Goal: Task Accomplishment & Management: Manage account settings

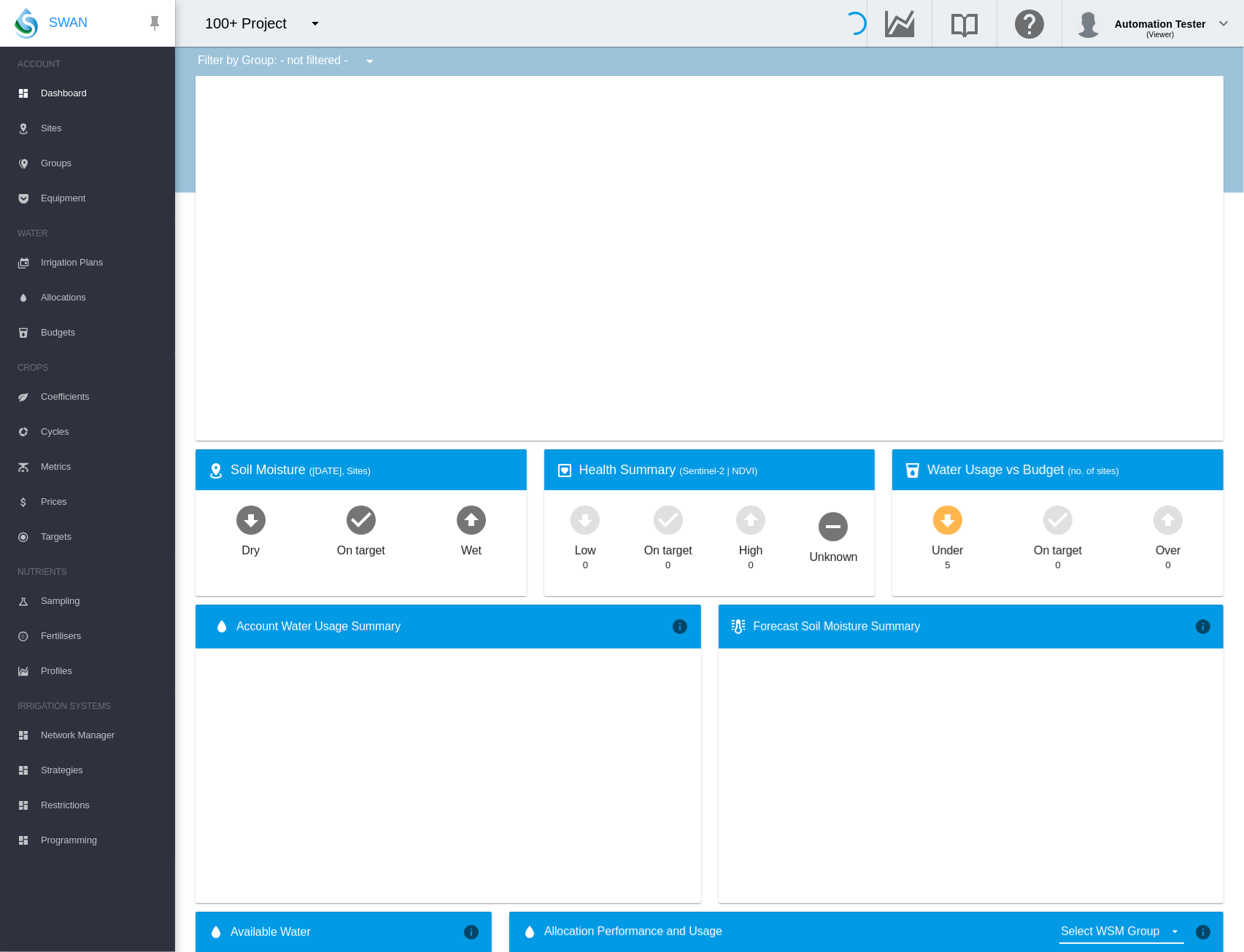
type input "**********"
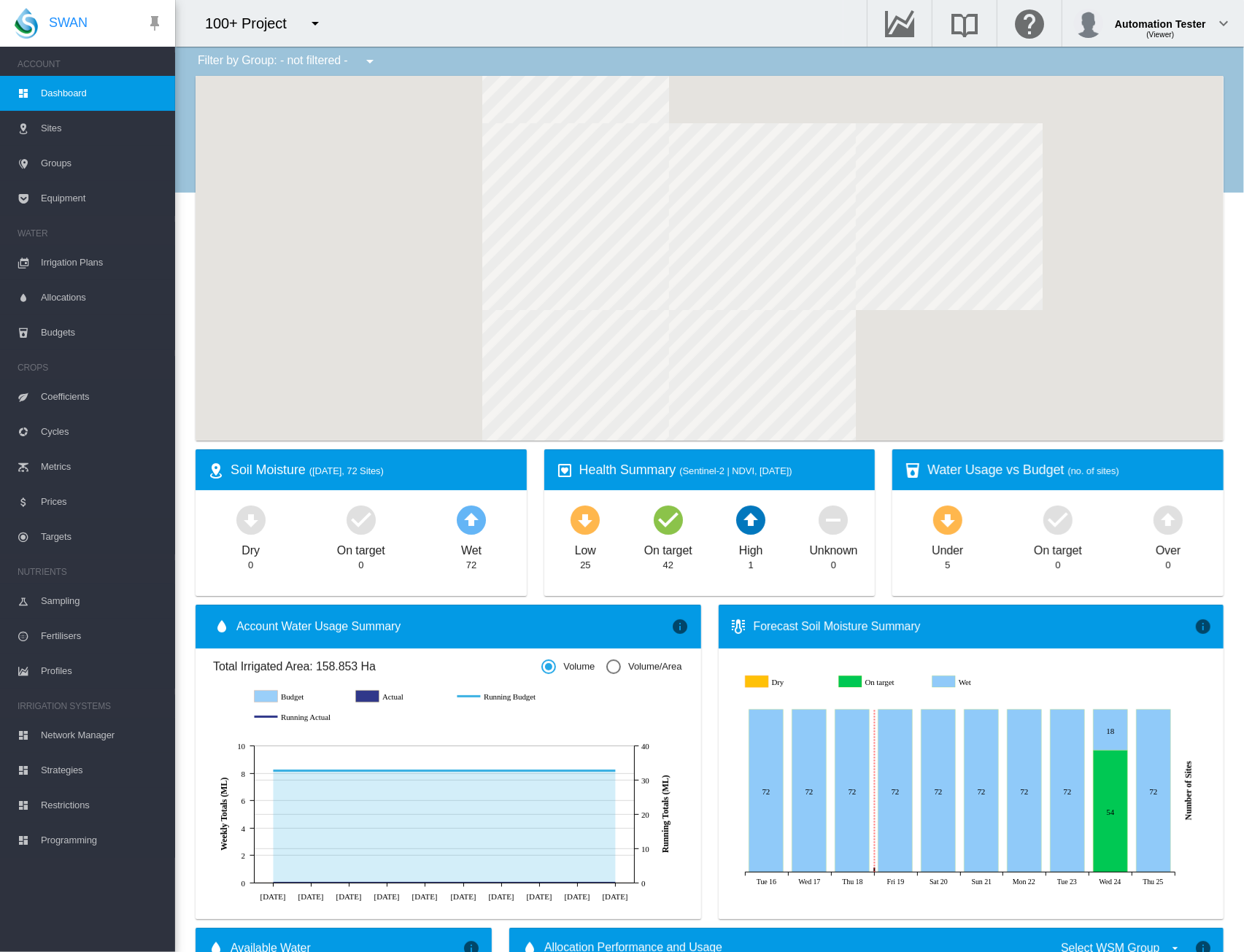
click at [317, 20] on md-icon "icon-menu-down" at bounding box center [315, 24] width 18 height 18
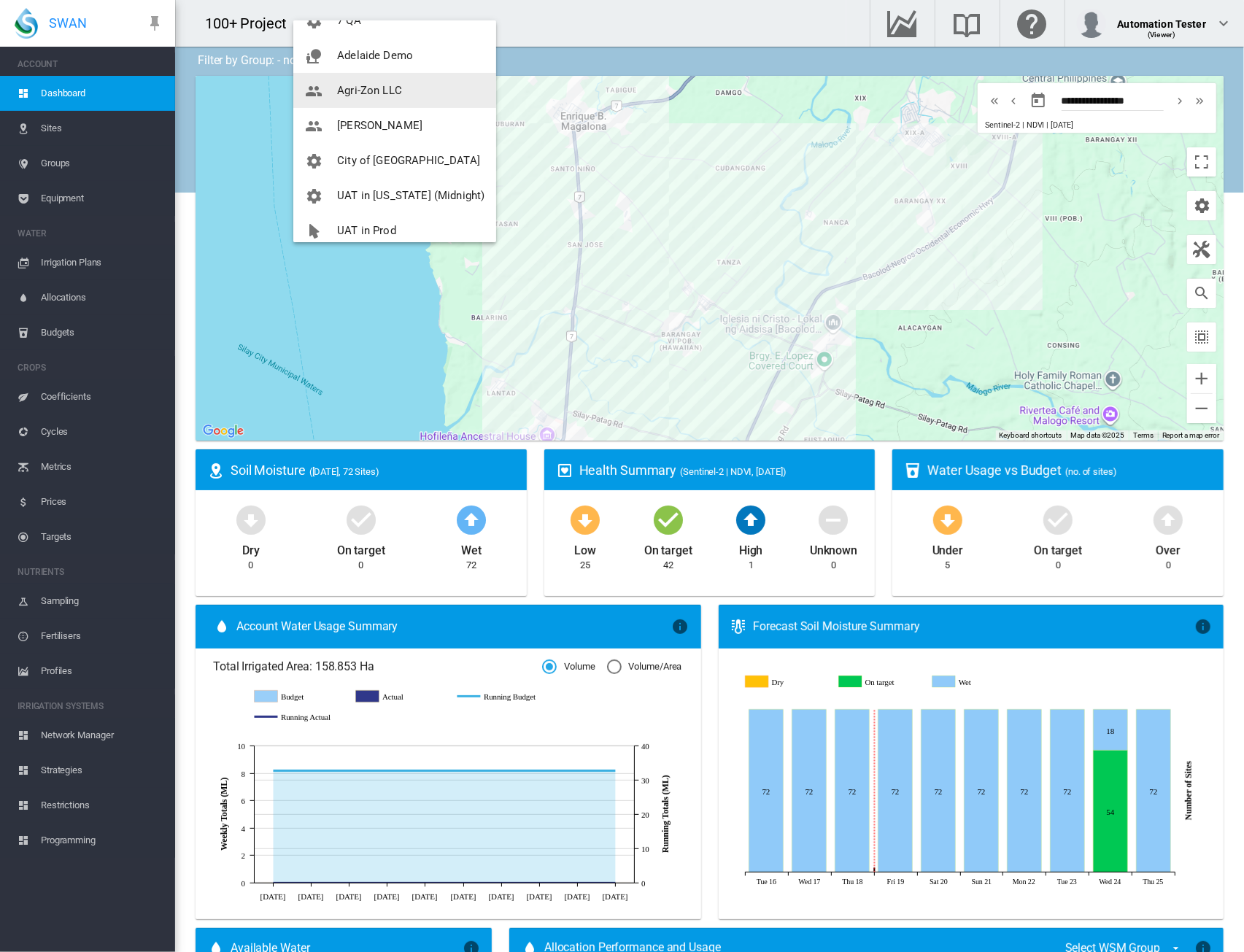
scroll to position [105, 0]
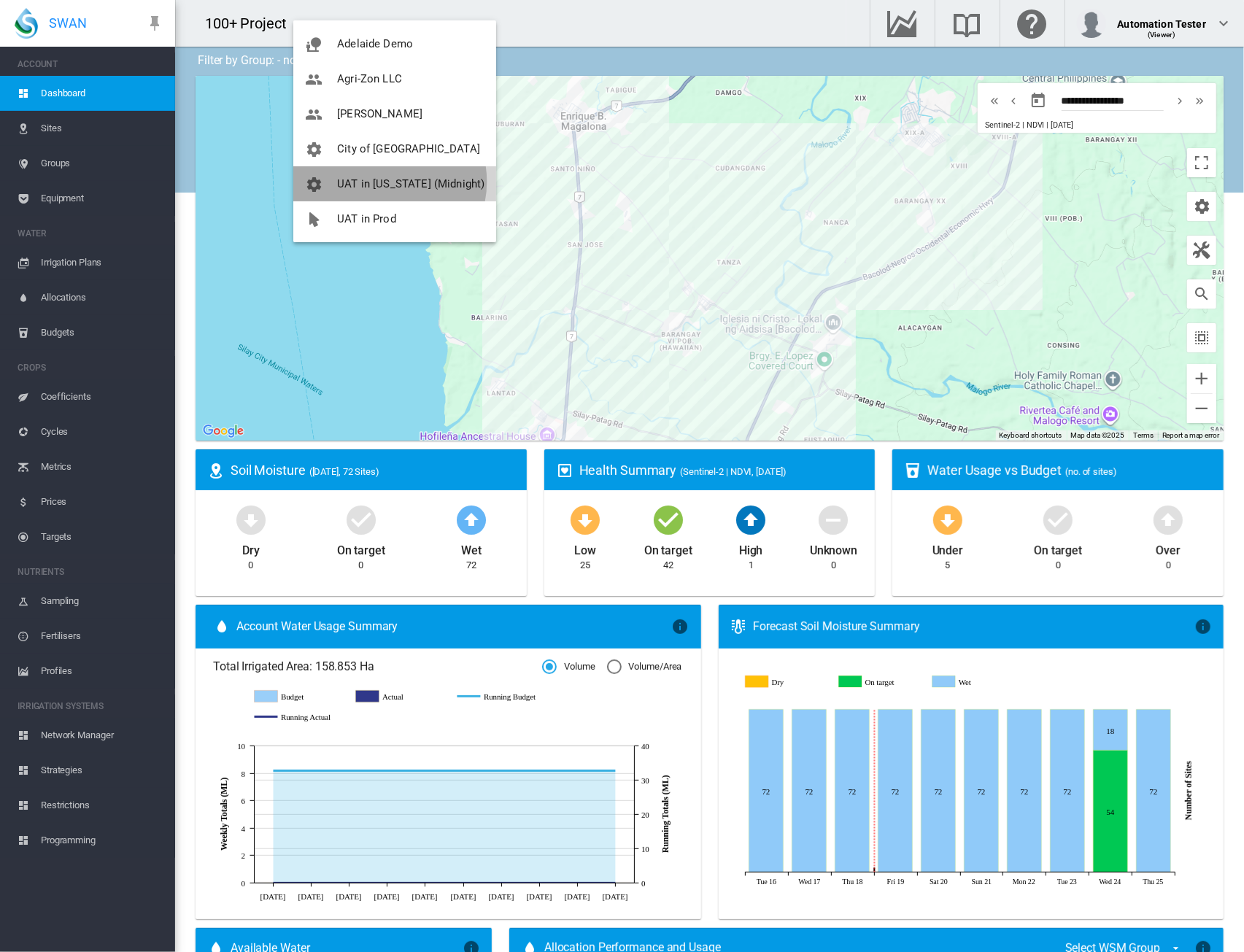
click at [383, 181] on span "UAT in California (Midnight)" at bounding box center [411, 184] width 147 height 13
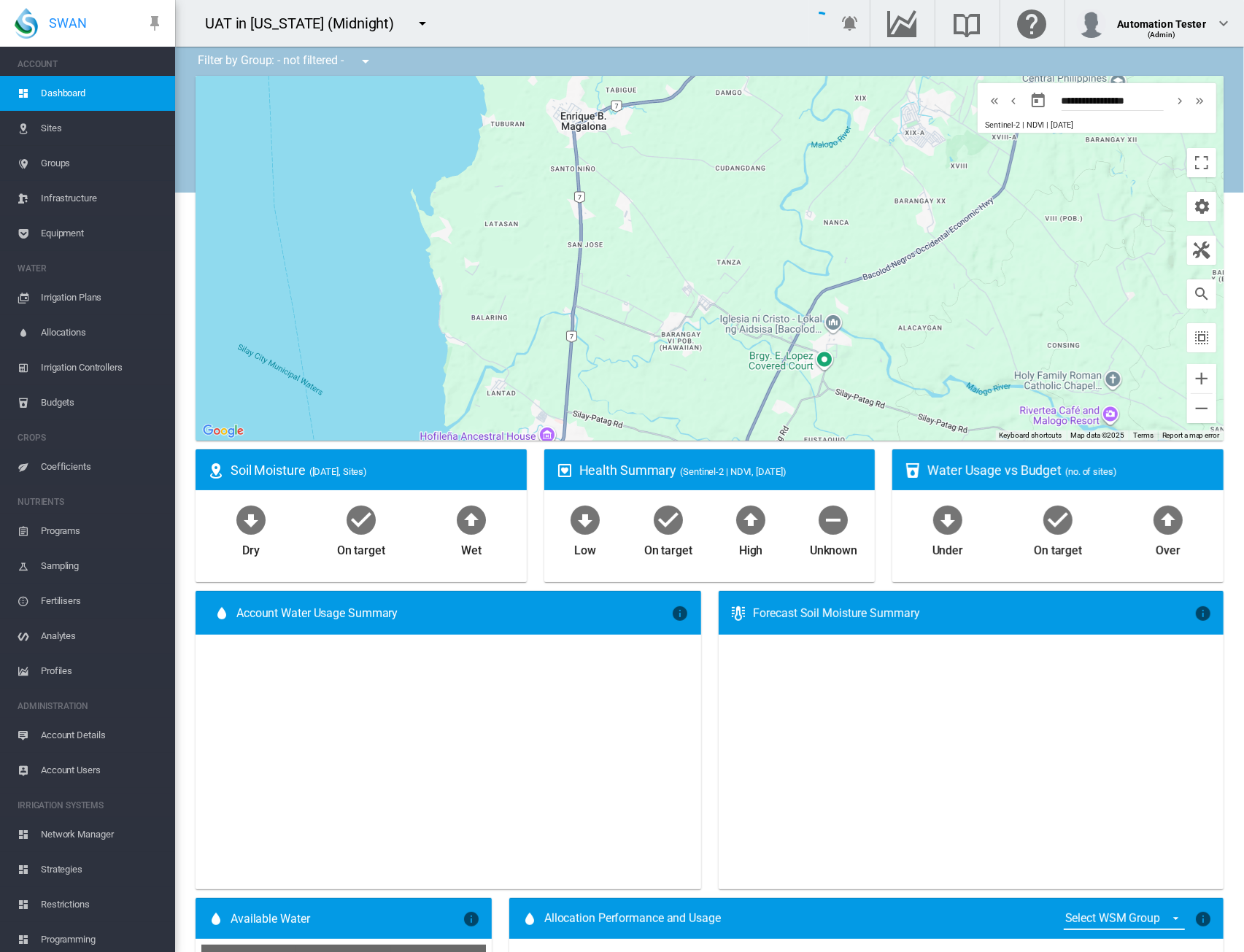
type input "**********"
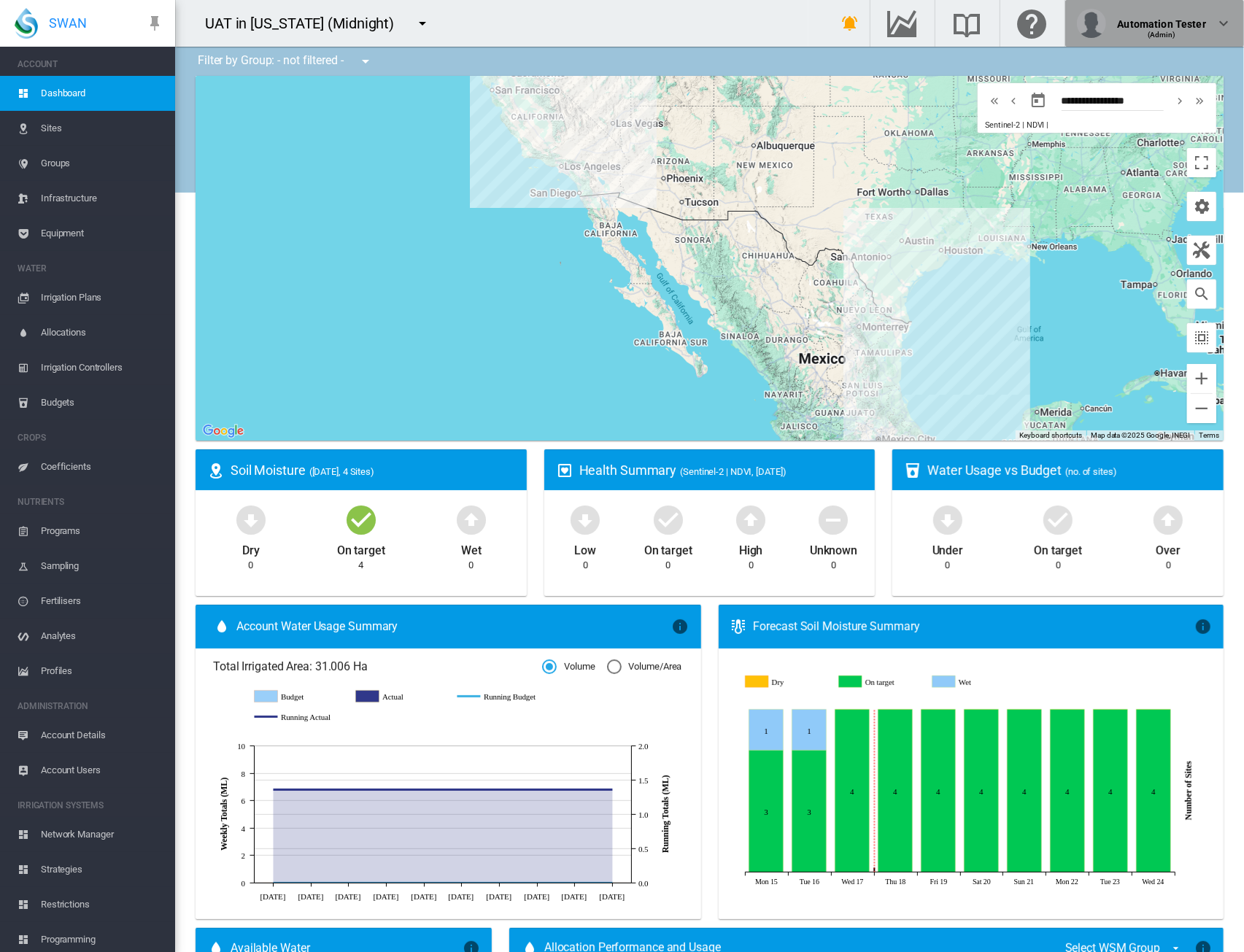
click at [1165, 24] on div "(Admin)" at bounding box center [1162, 29] width 88 height 15
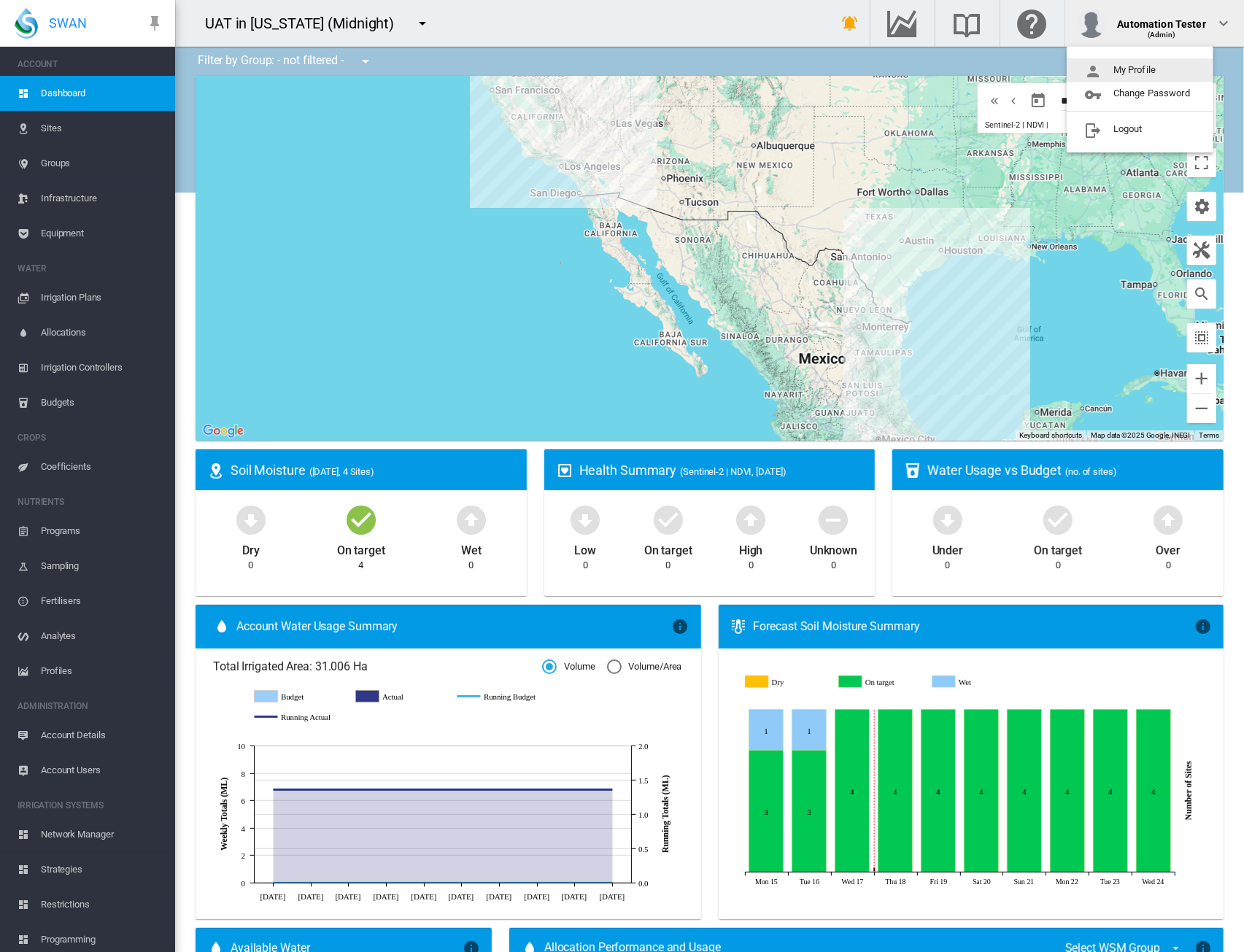
click at [1140, 65] on button "My Profile" at bounding box center [1139, 70] width 146 height 23
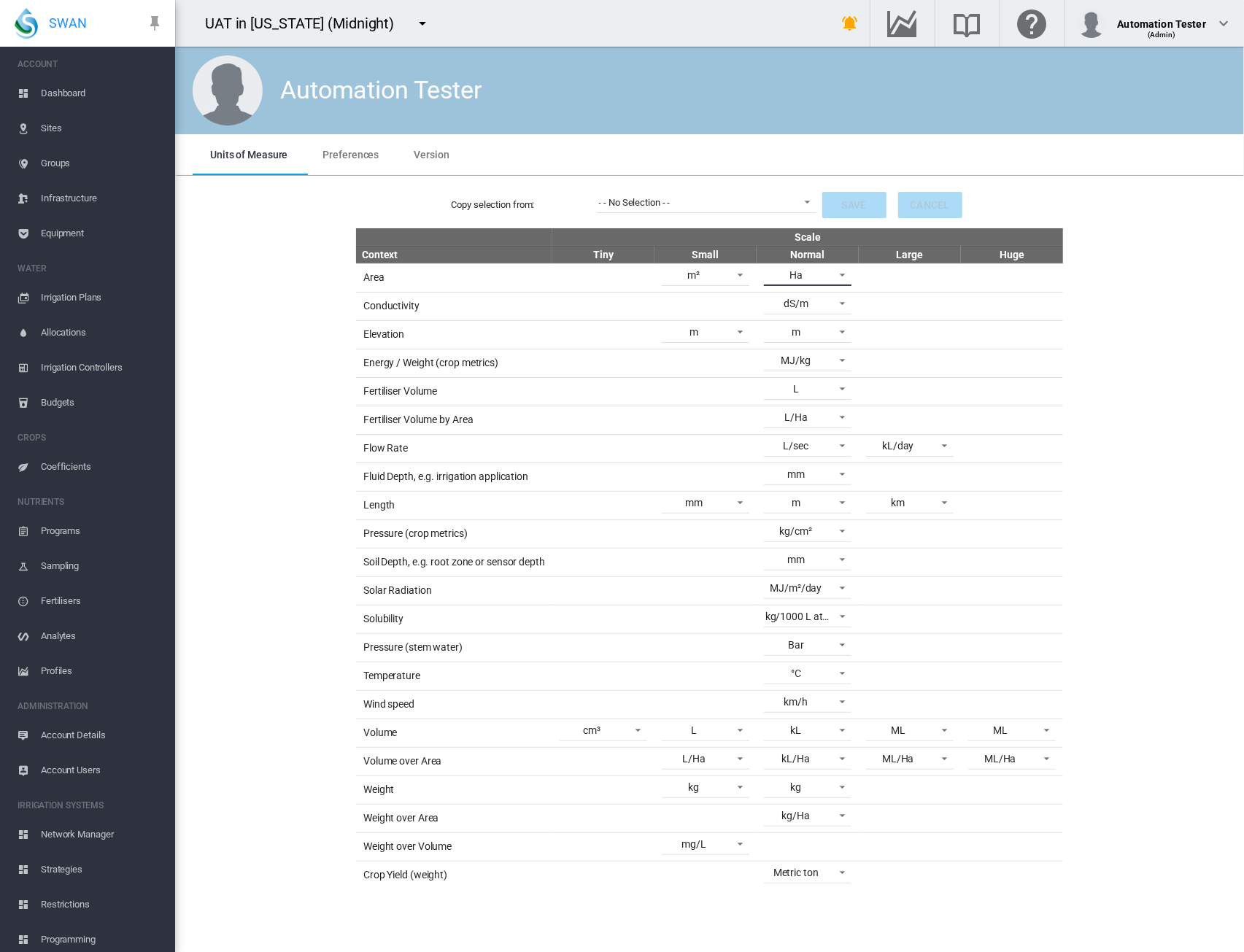
click at [829, 275] on md-select-value "Ha" at bounding box center [808, 274] width 88 height 22
click at [804, 310] on md-option "ac" at bounding box center [809, 310] width 111 height 35
click at [854, 210] on button "Save" at bounding box center [854, 204] width 64 height 26
click at [798, 201] on span at bounding box center [803, 201] width 18 height 13
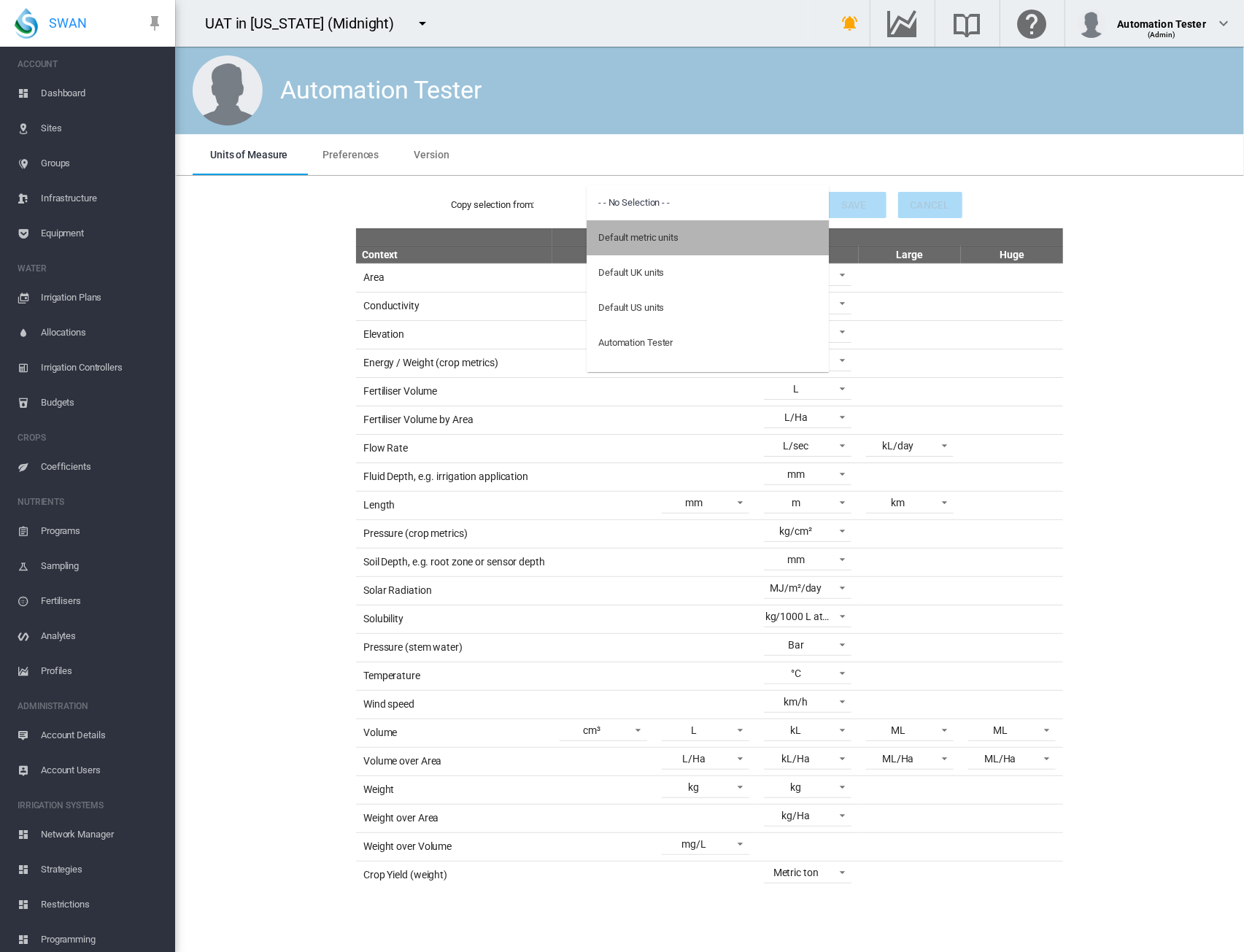
click at [725, 239] on md-option "Default metric units" at bounding box center [707, 237] width 242 height 35
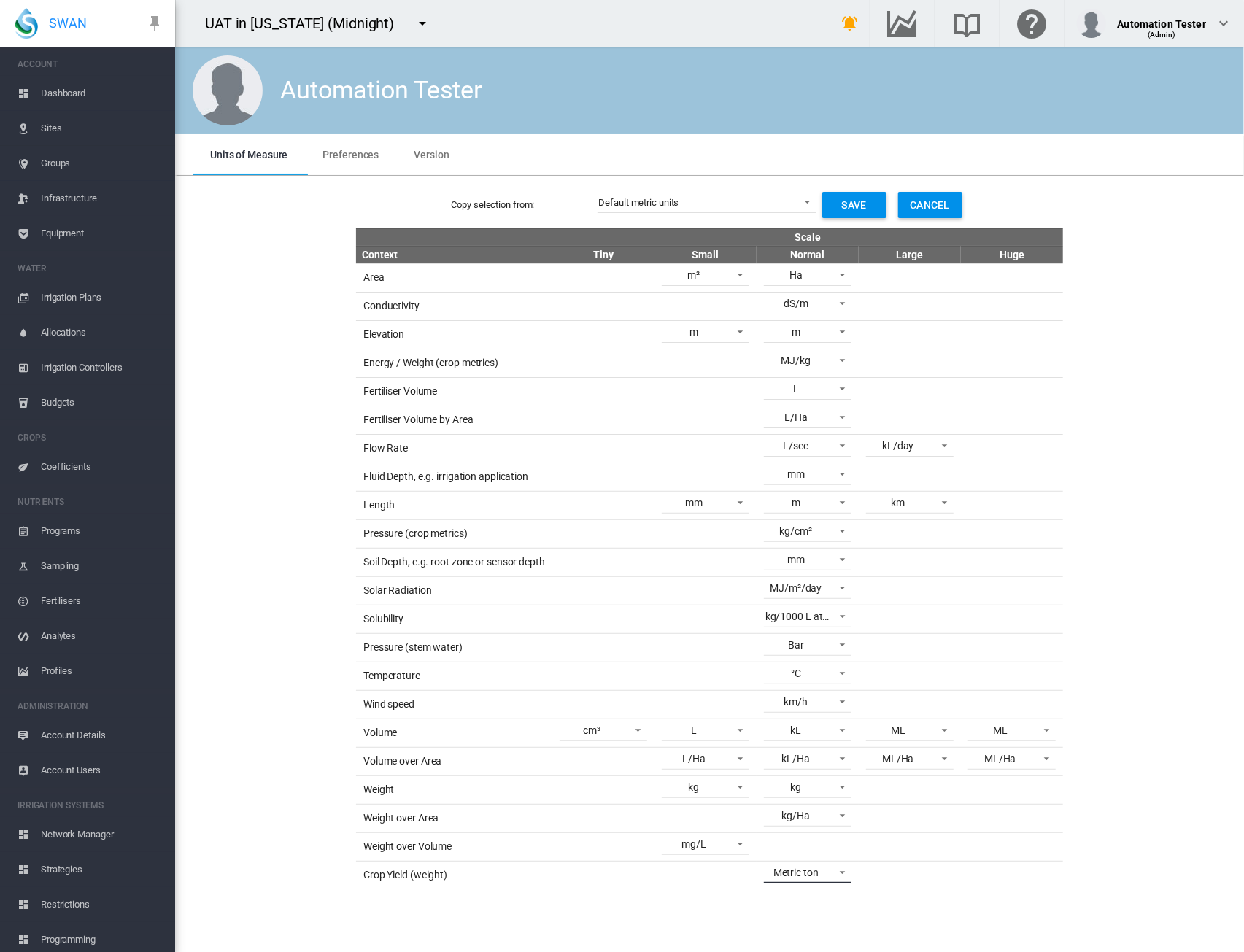
click at [820, 867] on span "Metric ton" at bounding box center [796, 873] width 61 height 15
click at [811, 786] on md-option "kg" at bounding box center [826, 782] width 145 height 35
click at [831, 210] on button "Save" at bounding box center [854, 204] width 64 height 26
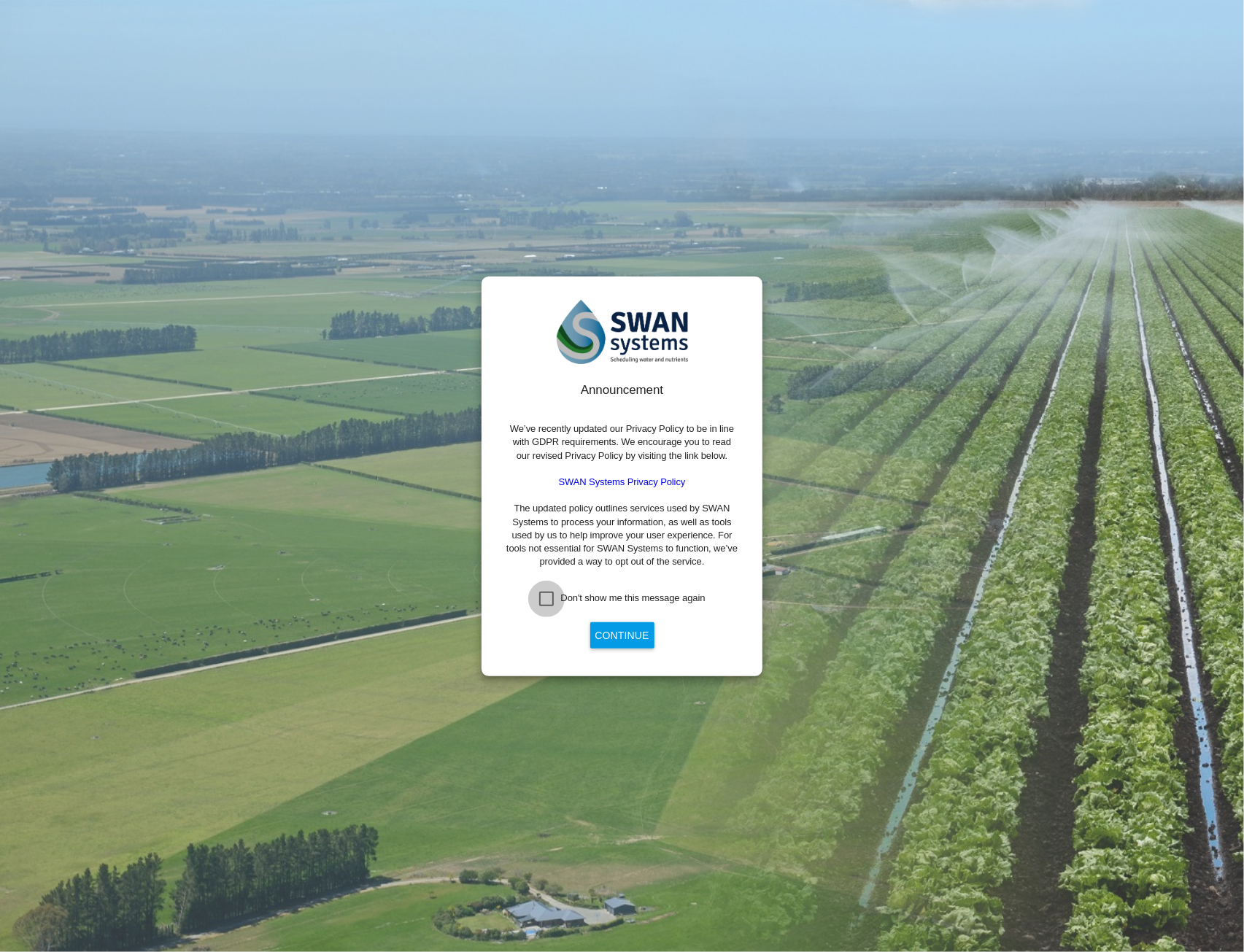
click at [549, 598] on div "Don't show me this message again" at bounding box center [546, 599] width 15 height 15
click at [620, 632] on button "Continue" at bounding box center [622, 635] width 64 height 26
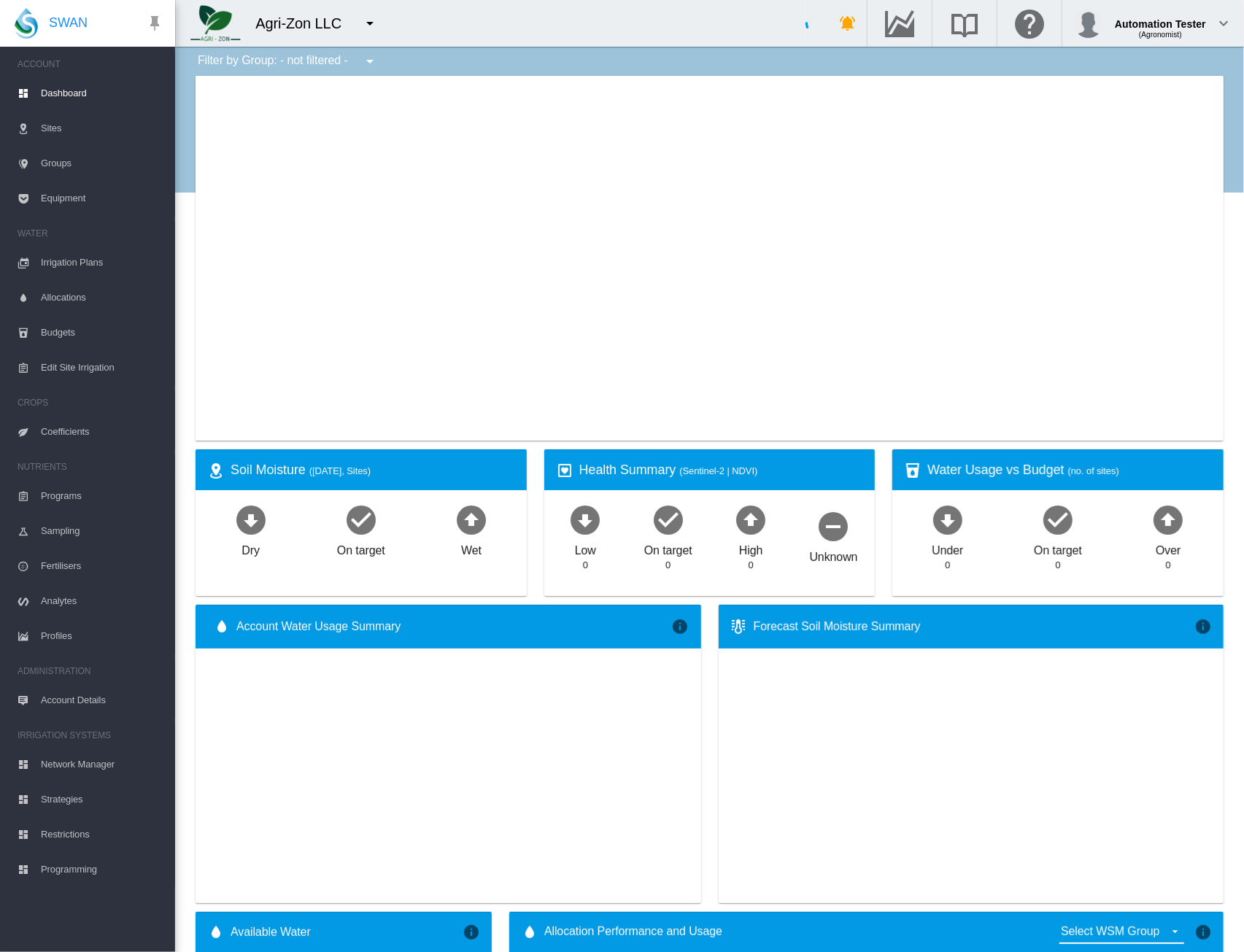
type input "**********"
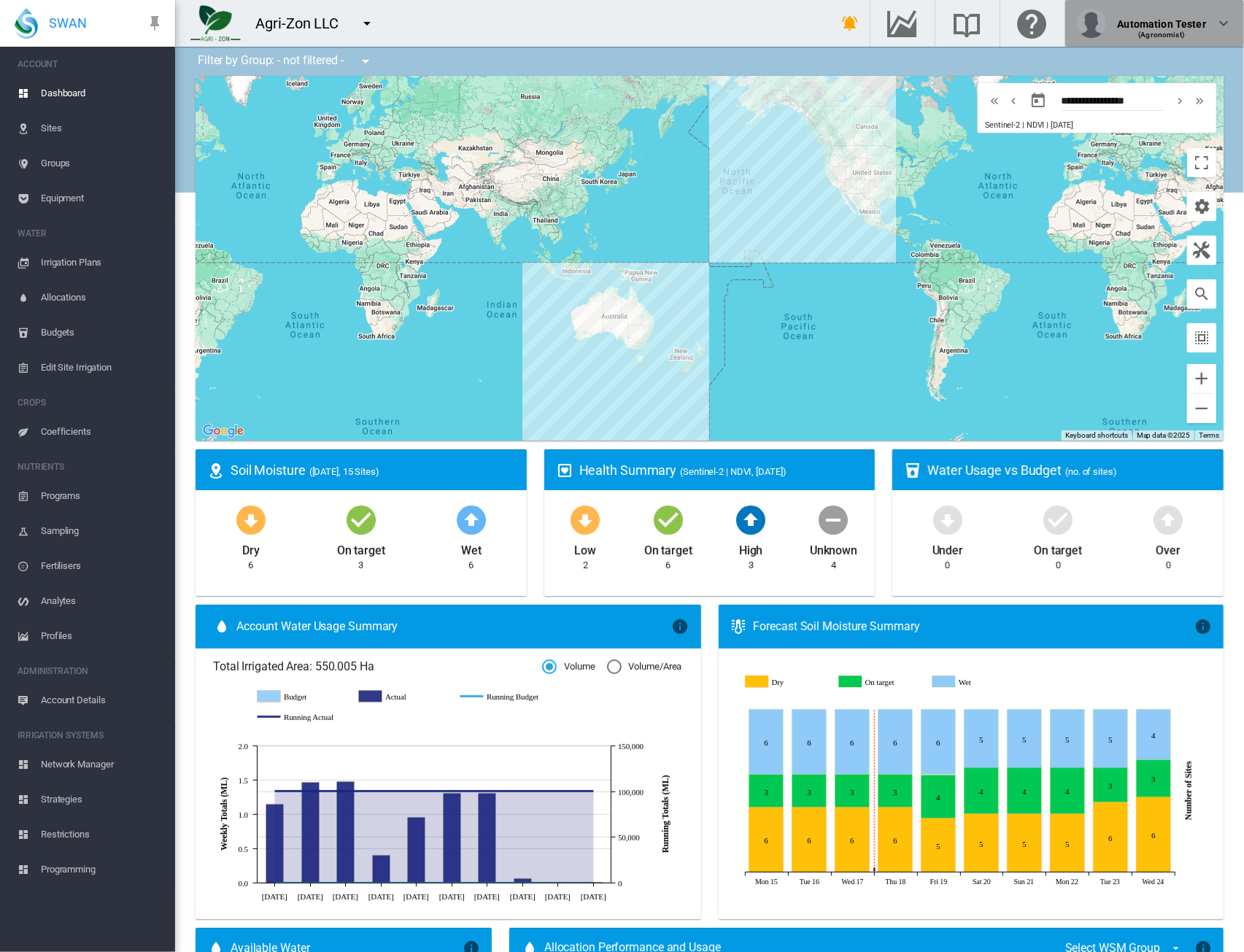
click at [1164, 22] on div "(Agronomist)" at bounding box center [1162, 29] width 88 height 15
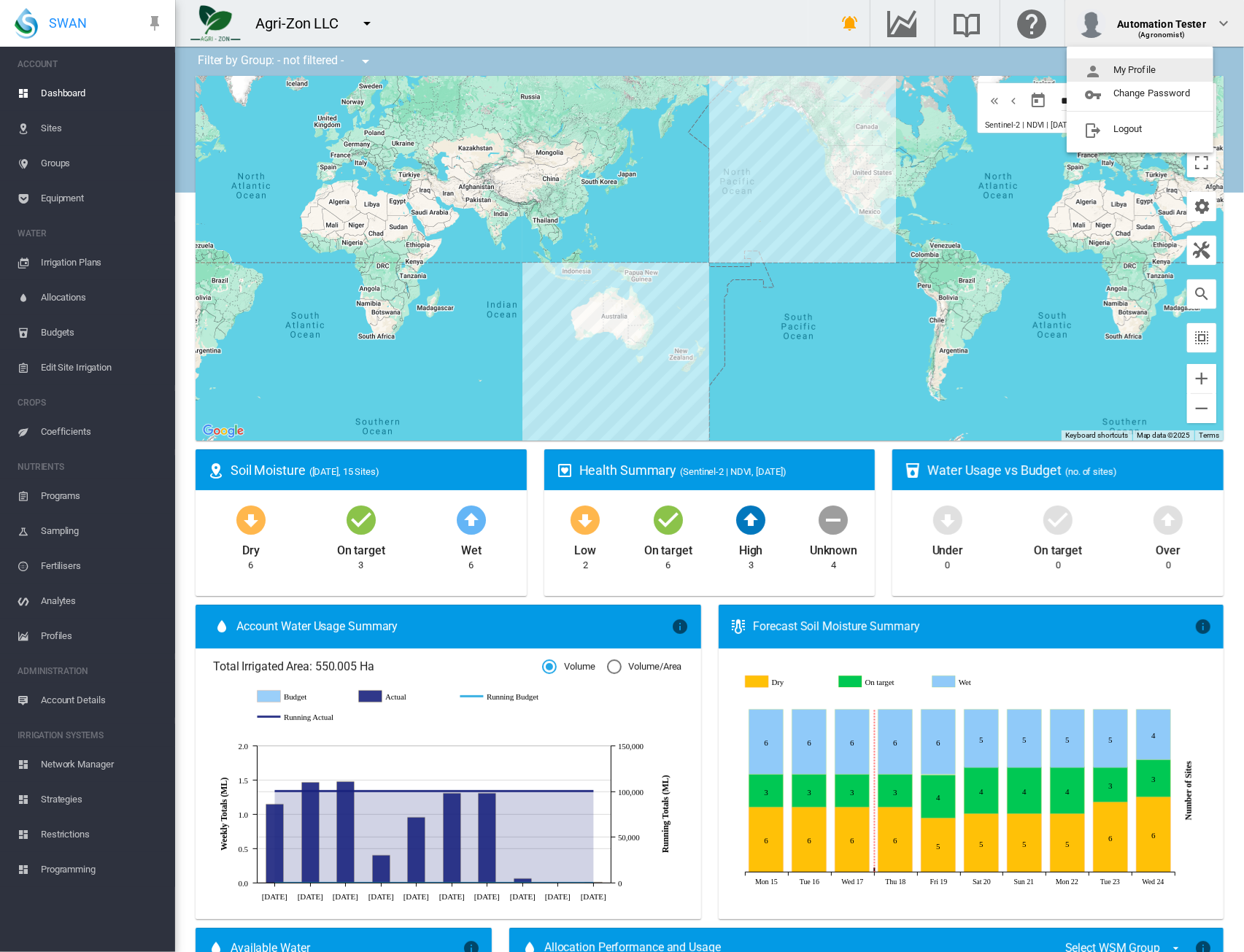
click at [1163, 71] on button "My Profile" at bounding box center [1139, 70] width 146 height 23
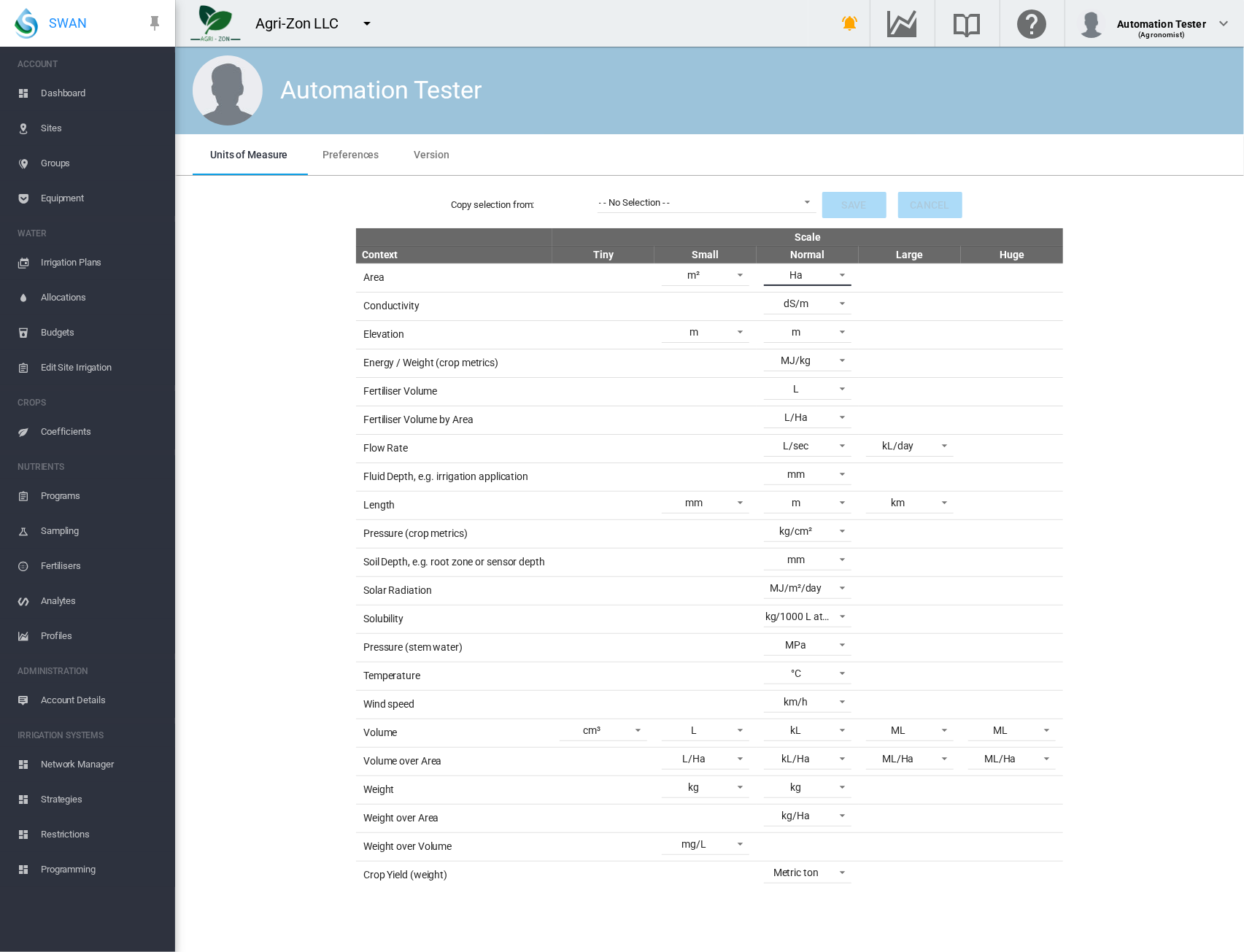
click at [796, 272] on div "Ha" at bounding box center [796, 275] width 13 height 12
click at [800, 310] on md-option "ac" at bounding box center [809, 310] width 111 height 35
click at [838, 210] on button "Save" at bounding box center [854, 204] width 64 height 26
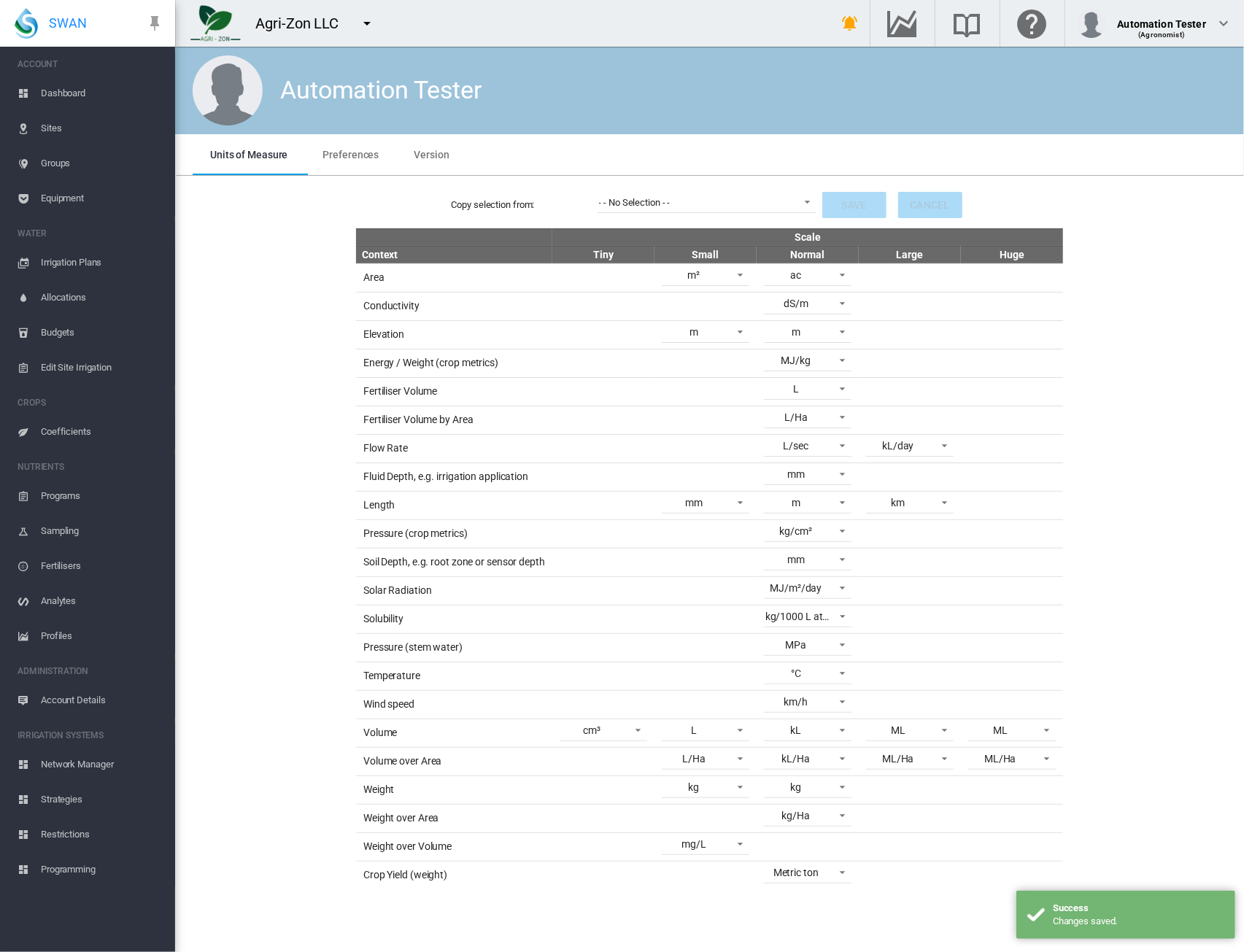
click at [371, 21] on md-icon "icon-menu-down" at bounding box center [367, 24] width 18 height 18
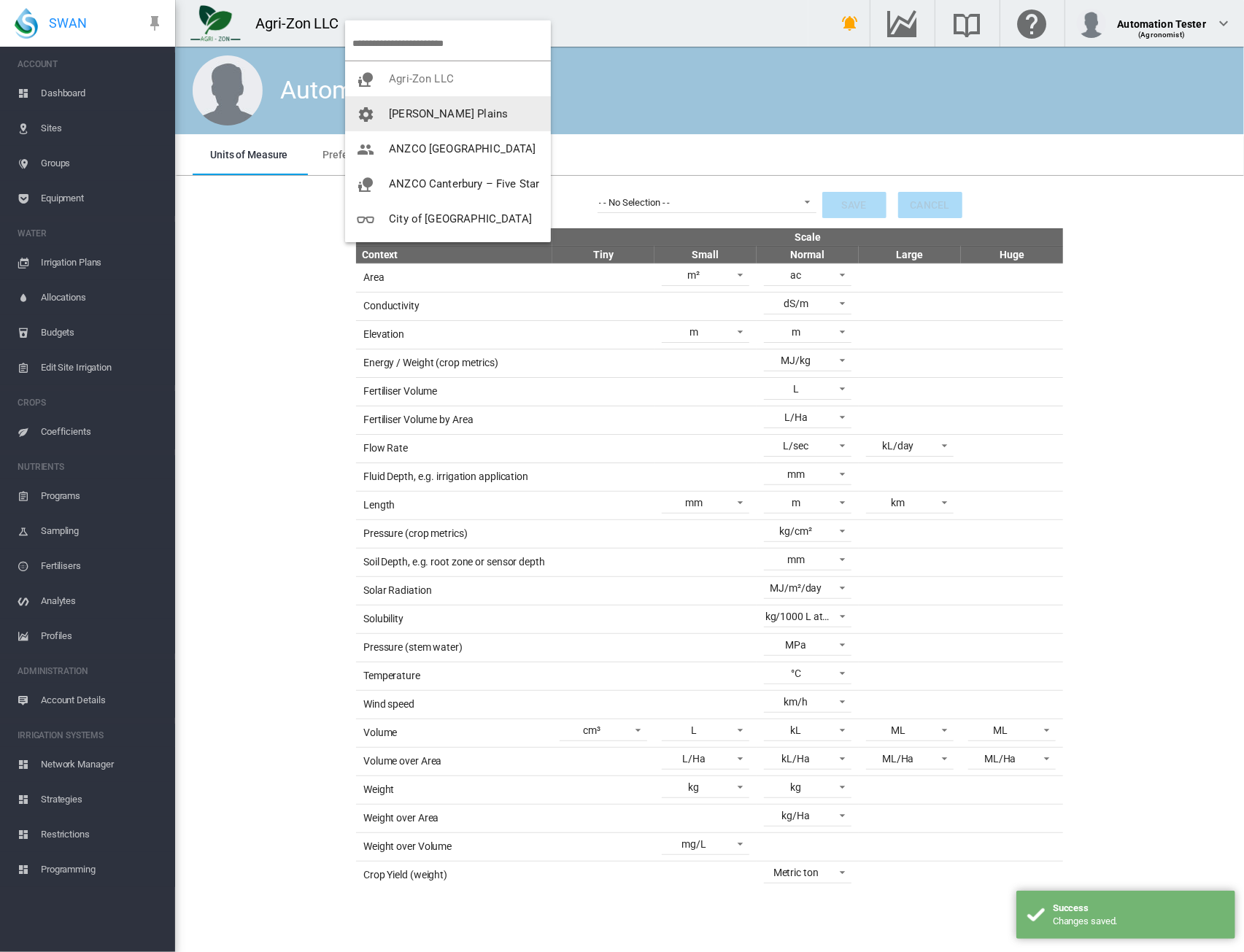
scroll to position [175, 0]
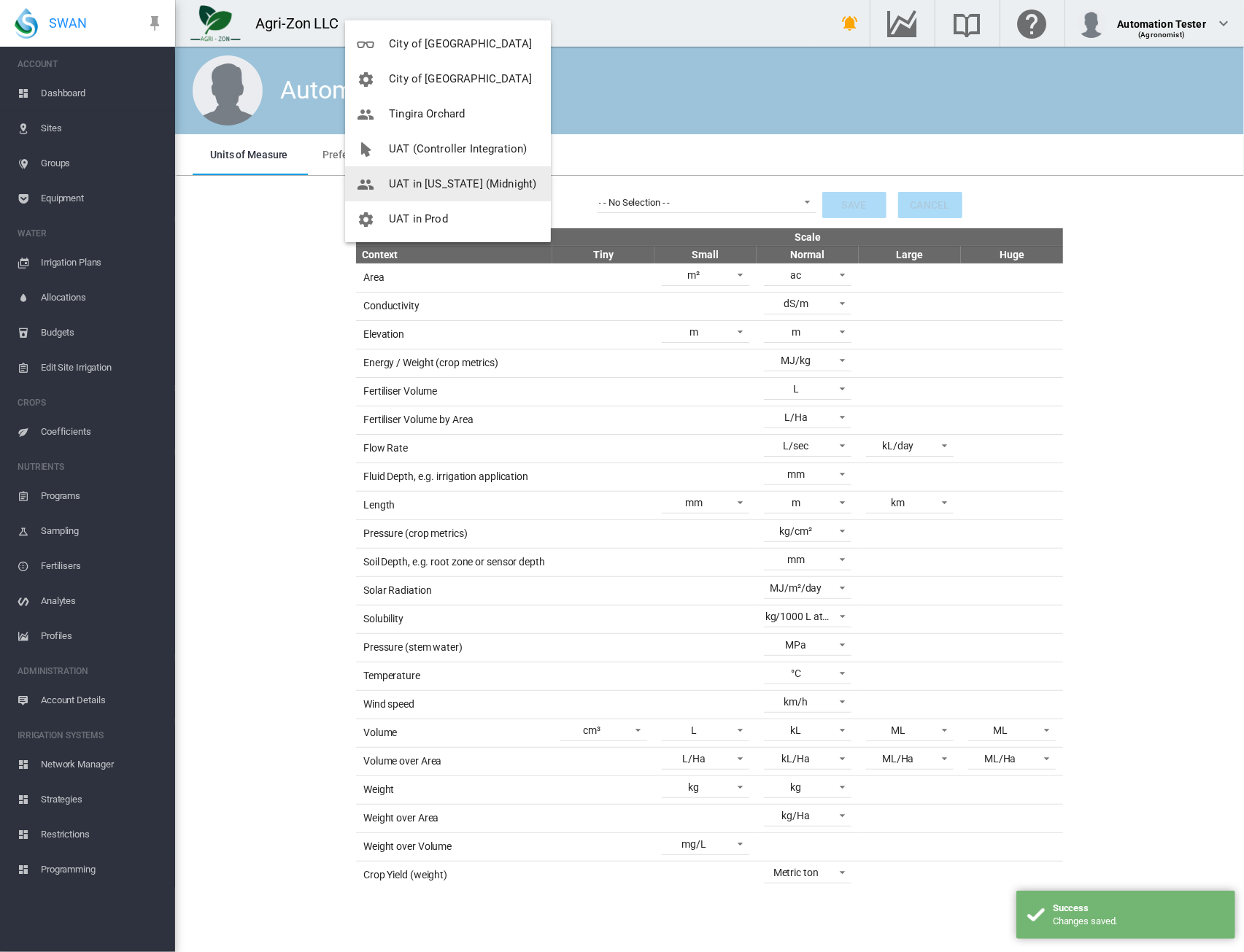
click at [425, 188] on span "UAT in California (Midnight)" at bounding box center [462, 184] width 147 height 13
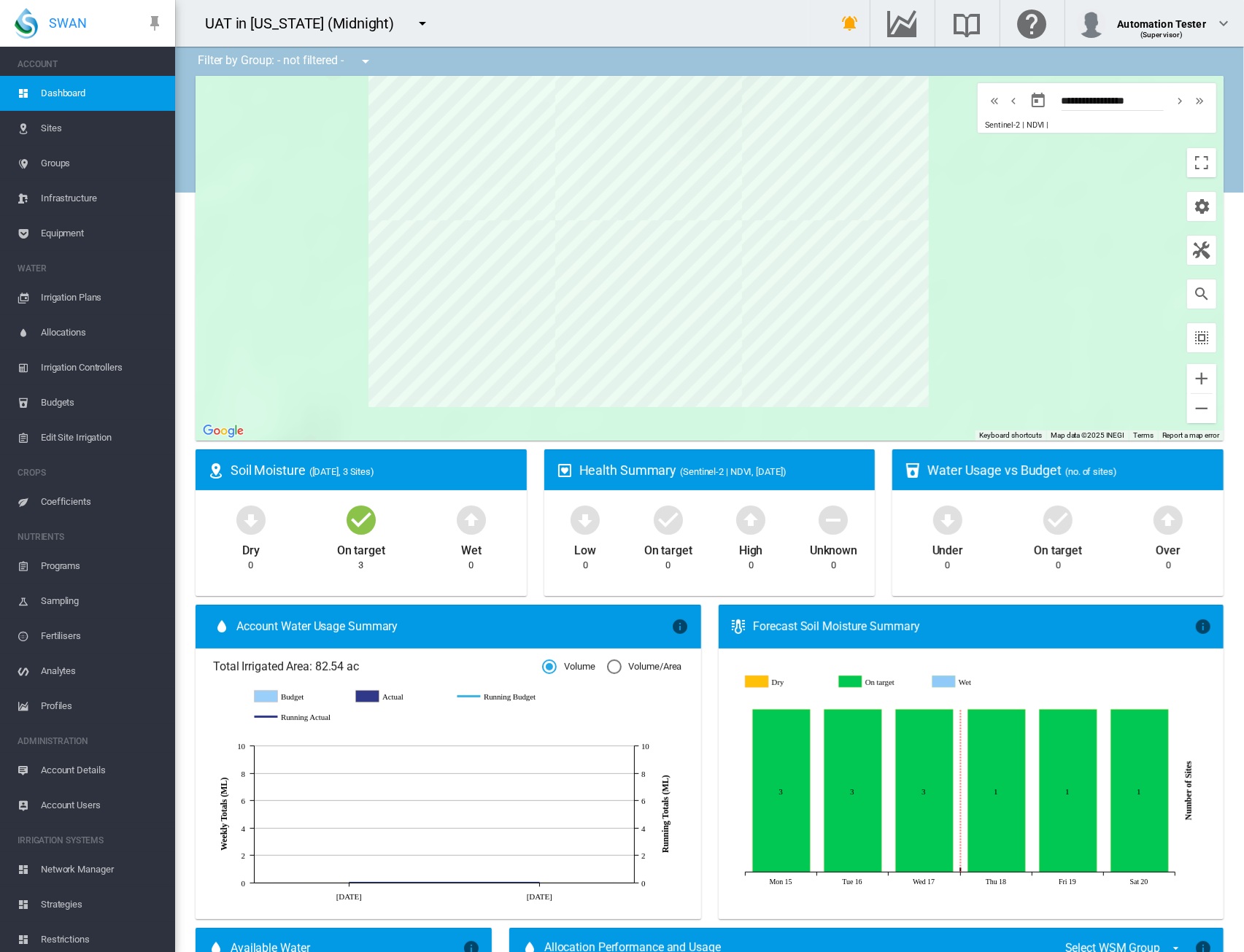
click at [91, 870] on span "Network Manager" at bounding box center [102, 870] width 123 height 35
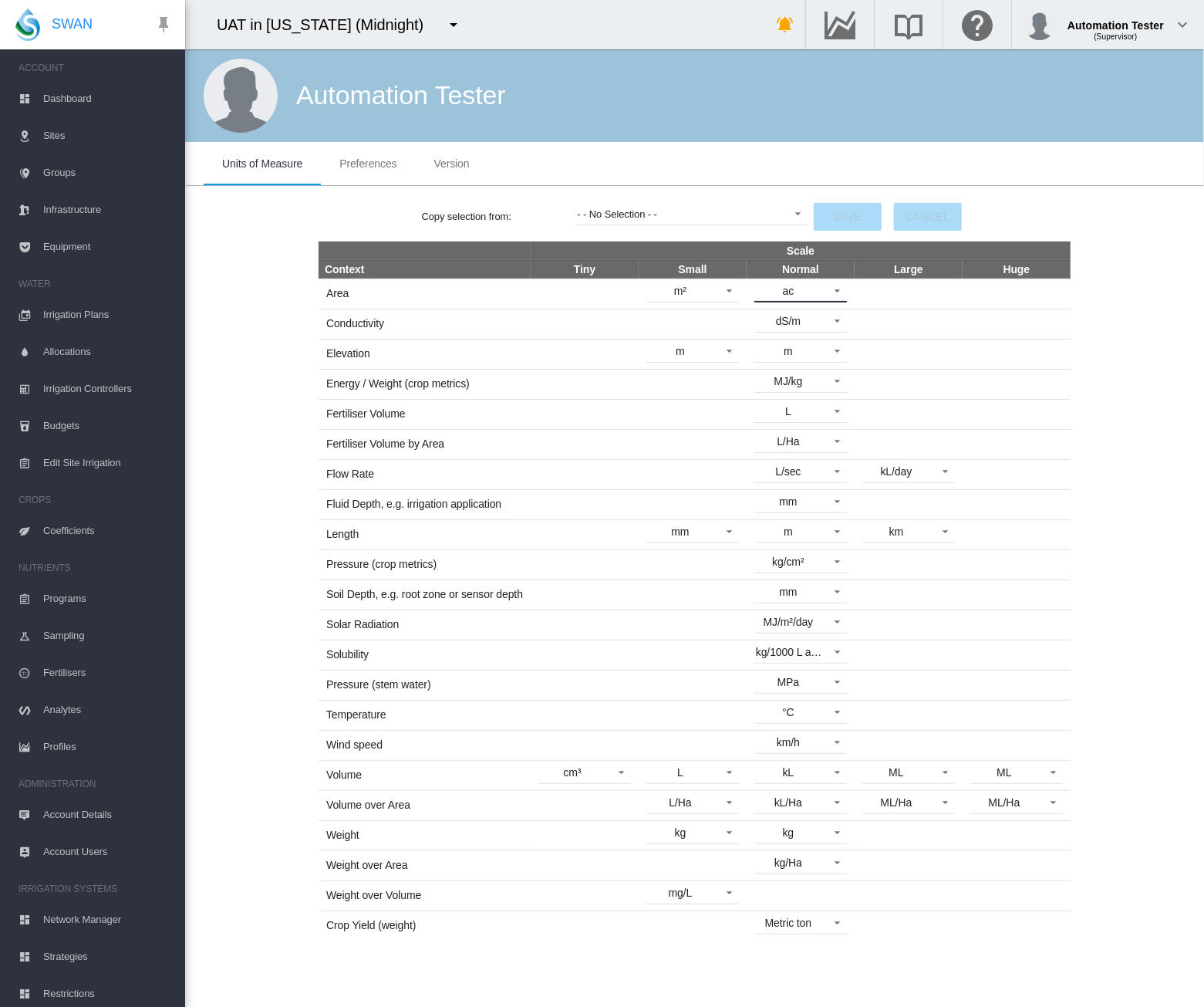
click at [812, 301] on md-select-value "ac" at bounding box center [801, 290] width 93 height 23
click at [767, 259] on div "Ha" at bounding box center [763, 254] width 14 height 16
click at [836, 216] on button "Save" at bounding box center [848, 216] width 68 height 28
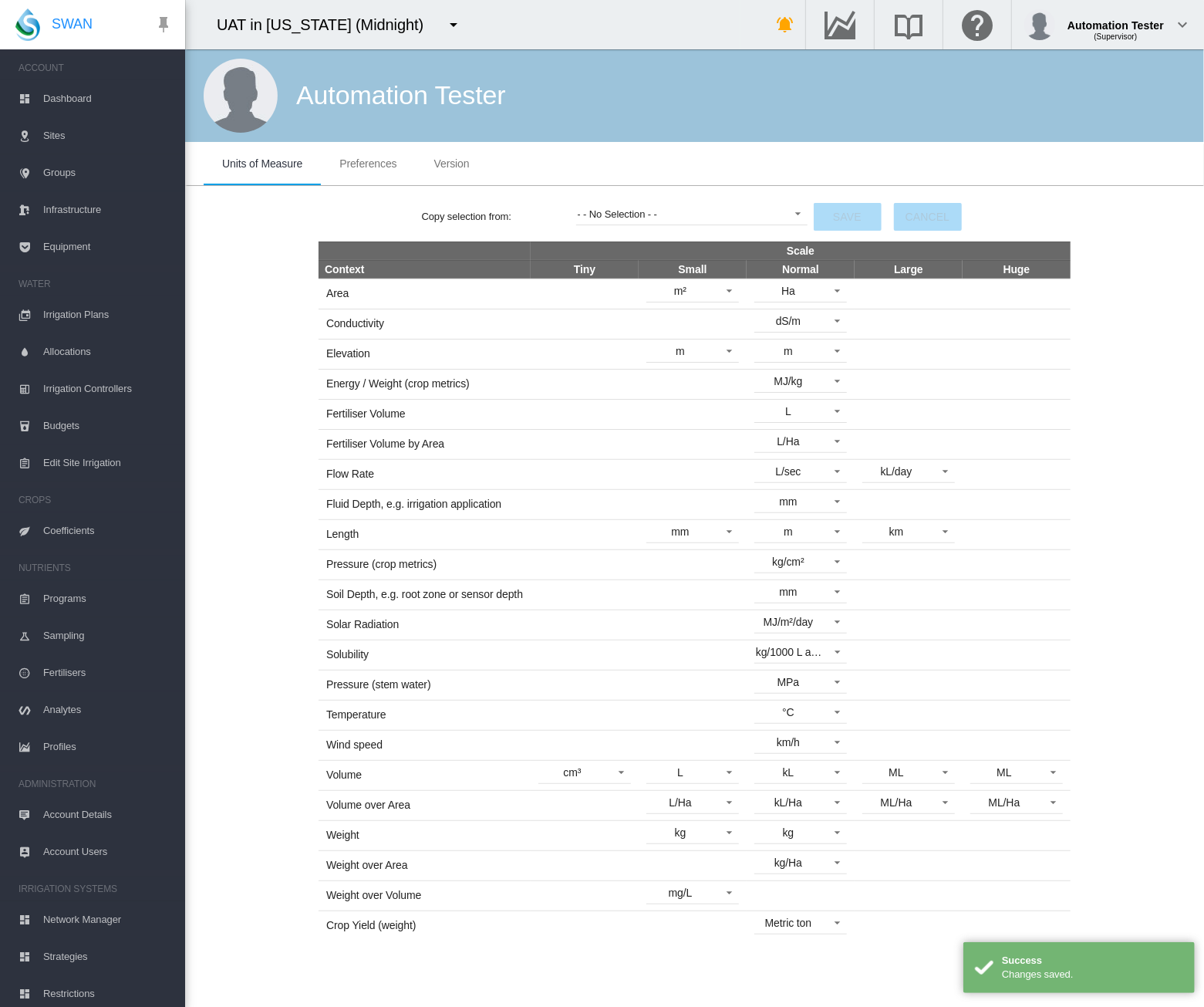
scroll to position [42, 0]
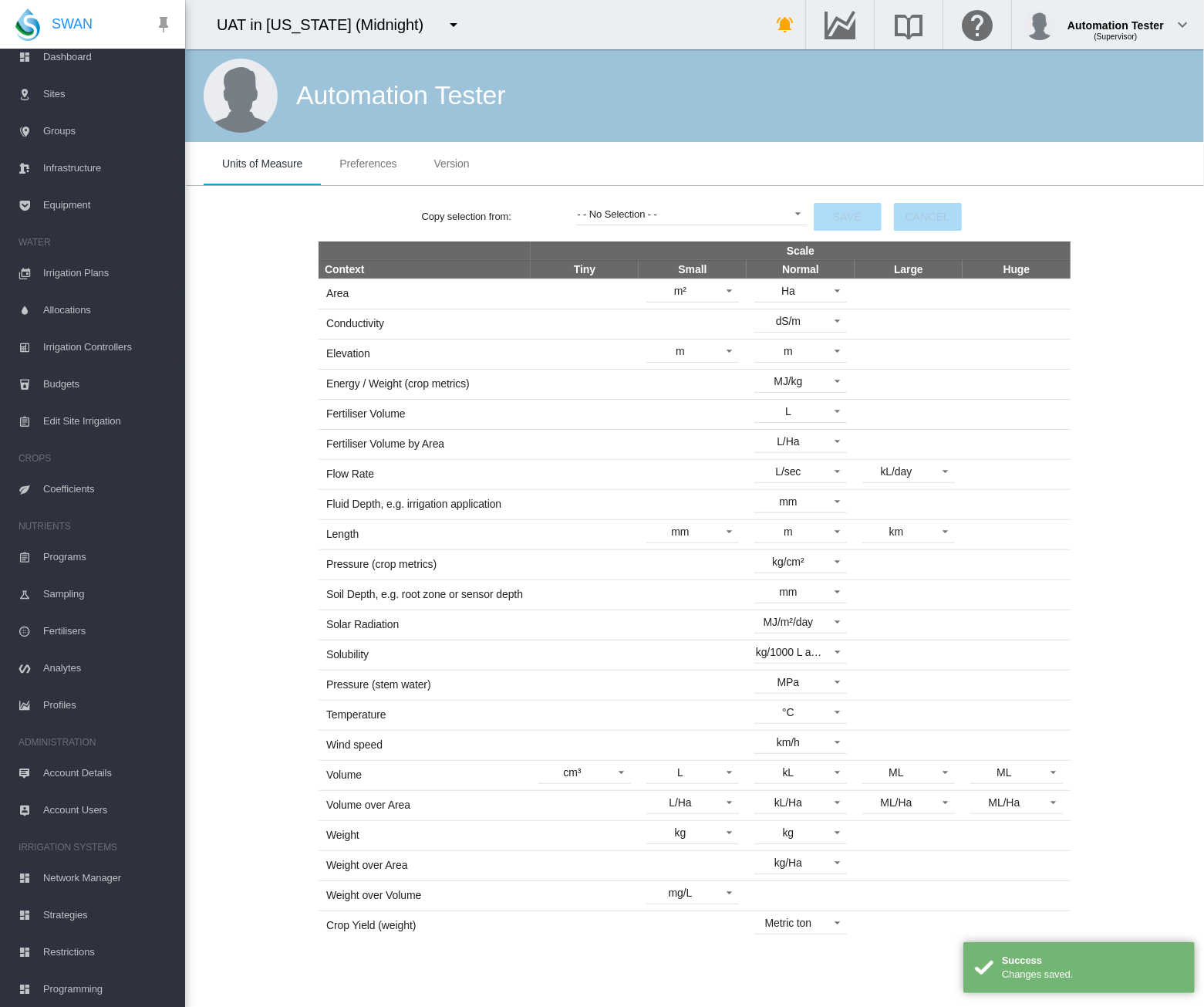
click at [77, 880] on span "Network Manager" at bounding box center [108, 878] width 130 height 37
